Goal: Book appointment/travel/reservation

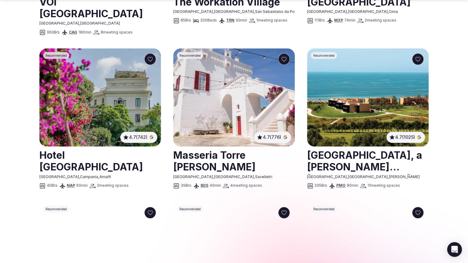
scroll to position [457, 0]
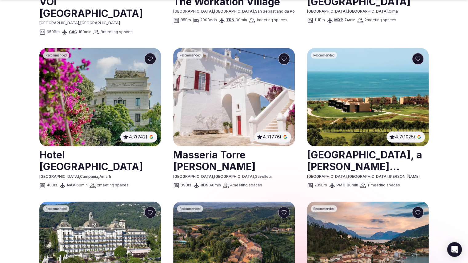
click at [218, 90] on img at bounding box center [234, 97] width 122 height 98
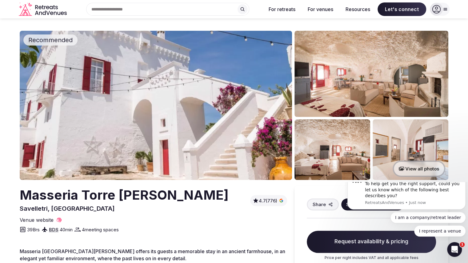
click at [415, 165] on button "View all photos" at bounding box center [419, 169] width 53 height 16
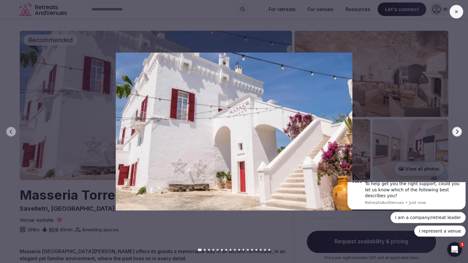
click at [456, 130] on icon "button" at bounding box center [457, 131] width 5 height 5
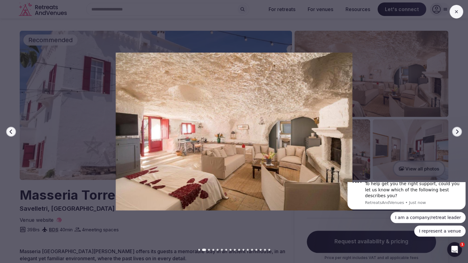
click at [459, 129] on icon "button" at bounding box center [457, 131] width 5 height 5
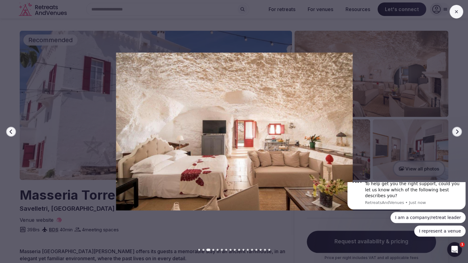
click at [459, 129] on icon "button" at bounding box center [457, 131] width 5 height 5
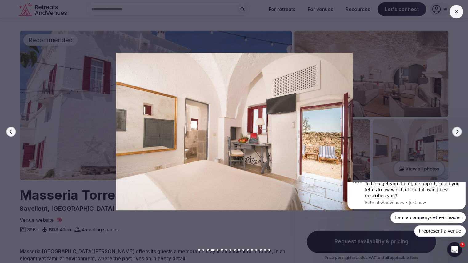
click at [459, 129] on icon "button" at bounding box center [457, 131] width 5 height 5
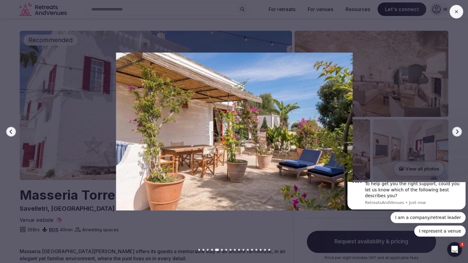
click at [459, 129] on icon "button" at bounding box center [457, 131] width 5 height 5
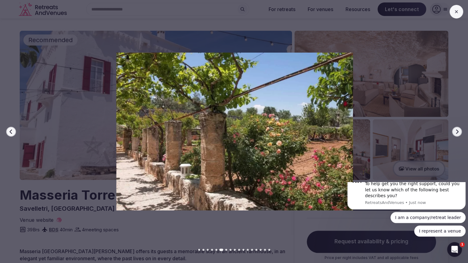
click at [459, 129] on icon "button" at bounding box center [457, 131] width 5 height 5
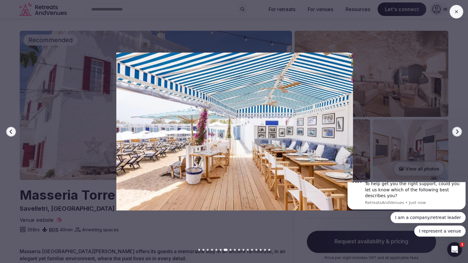
click at [459, 129] on icon "button" at bounding box center [457, 131] width 5 height 5
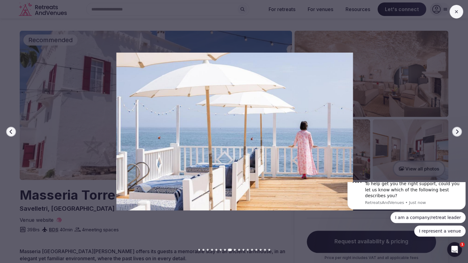
click at [459, 129] on icon "button" at bounding box center [457, 131] width 5 height 5
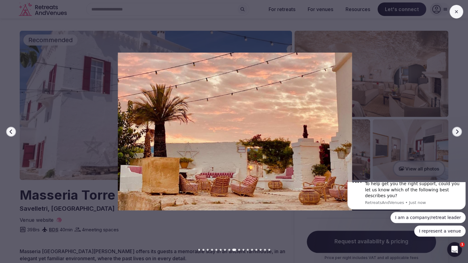
click at [459, 129] on icon "button" at bounding box center [457, 131] width 5 height 5
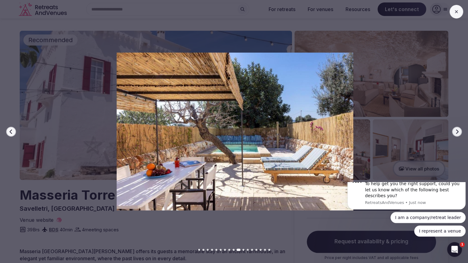
click at [459, 129] on icon "button" at bounding box center [457, 131] width 5 height 5
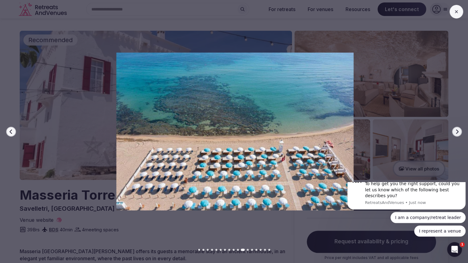
click at [459, 129] on icon "button" at bounding box center [457, 131] width 5 height 5
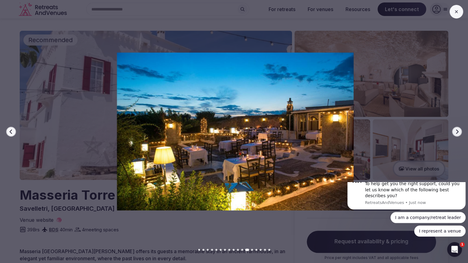
click at [459, 129] on icon "button" at bounding box center [457, 131] width 5 height 5
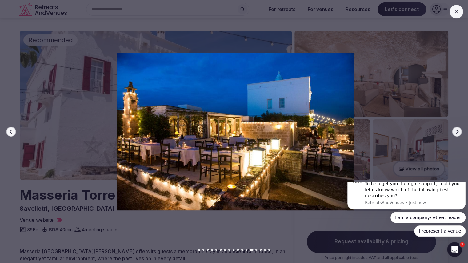
click at [459, 129] on icon "button" at bounding box center [457, 131] width 5 height 5
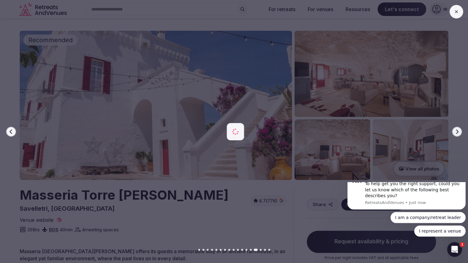
click at [459, 129] on icon "button" at bounding box center [457, 131] width 5 height 5
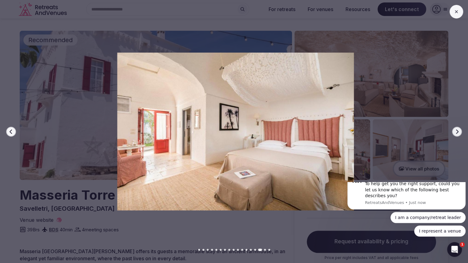
click at [459, 129] on icon "button" at bounding box center [457, 131] width 5 height 5
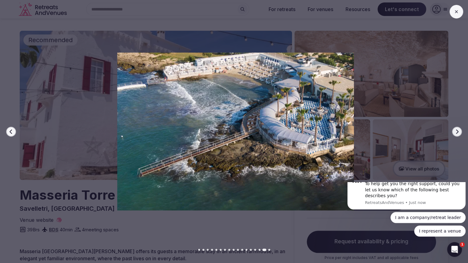
click at [459, 129] on icon "button" at bounding box center [457, 131] width 5 height 5
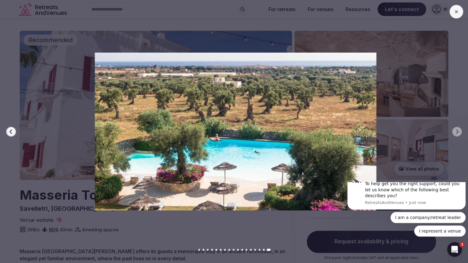
click at [454, 11] on button at bounding box center [457, 12] width 14 height 14
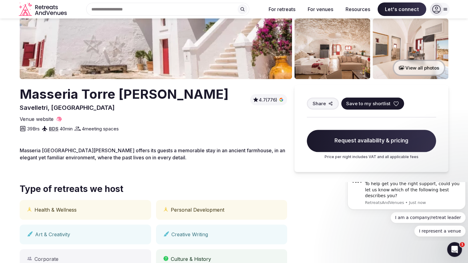
scroll to position [101, 0]
